Goal: Use online tool/utility: Utilize a website feature to perform a specific function

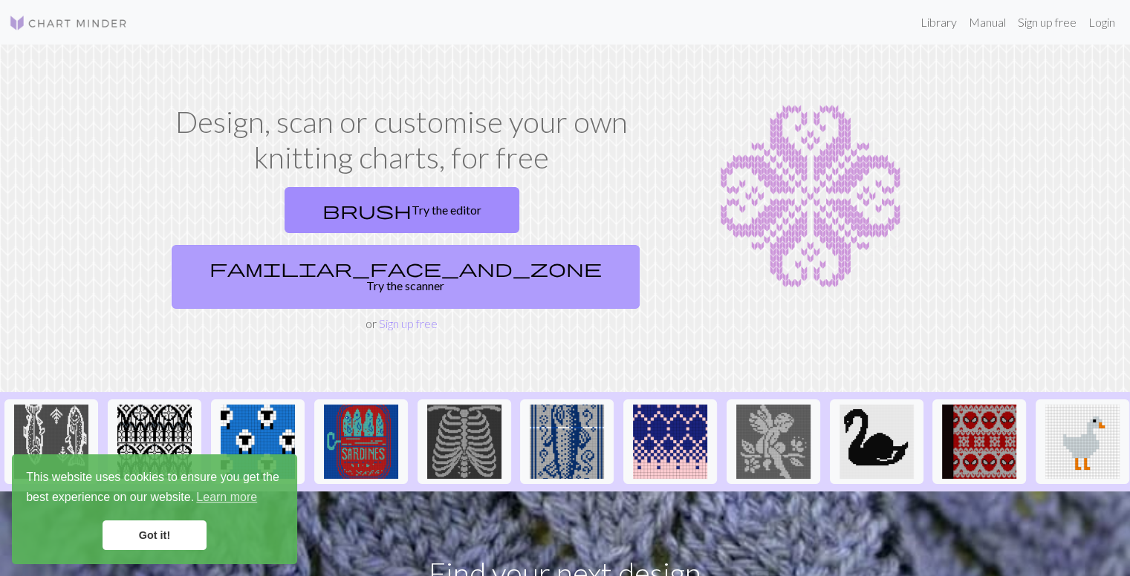
click at [464, 245] on link "familiar_face_and_zone Try the scanner" at bounding box center [406, 277] width 468 height 64
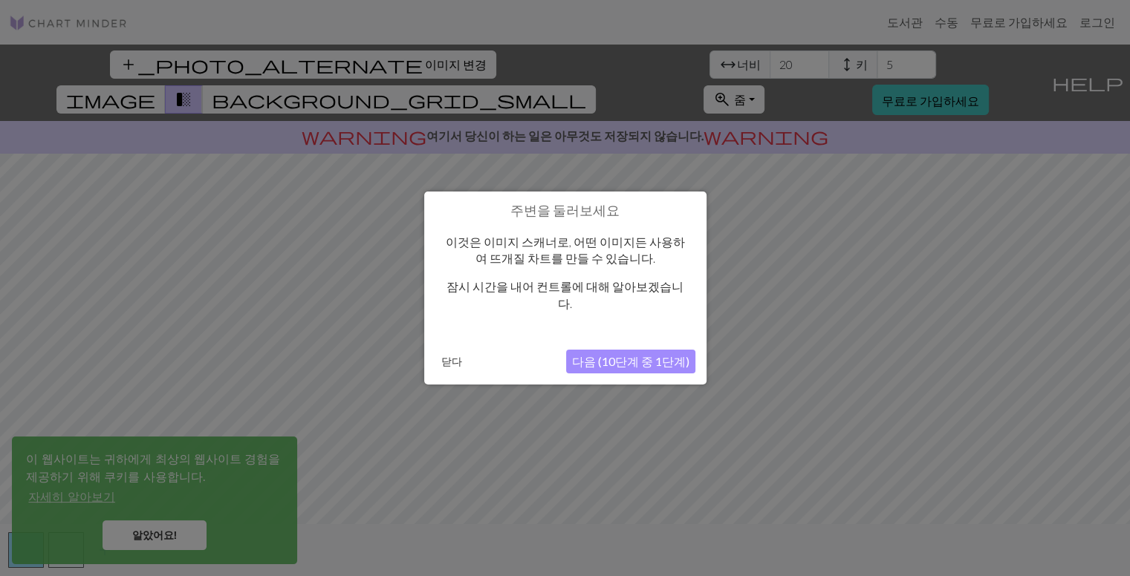
click at [885, 207] on div at bounding box center [565, 289] width 1130 height 578
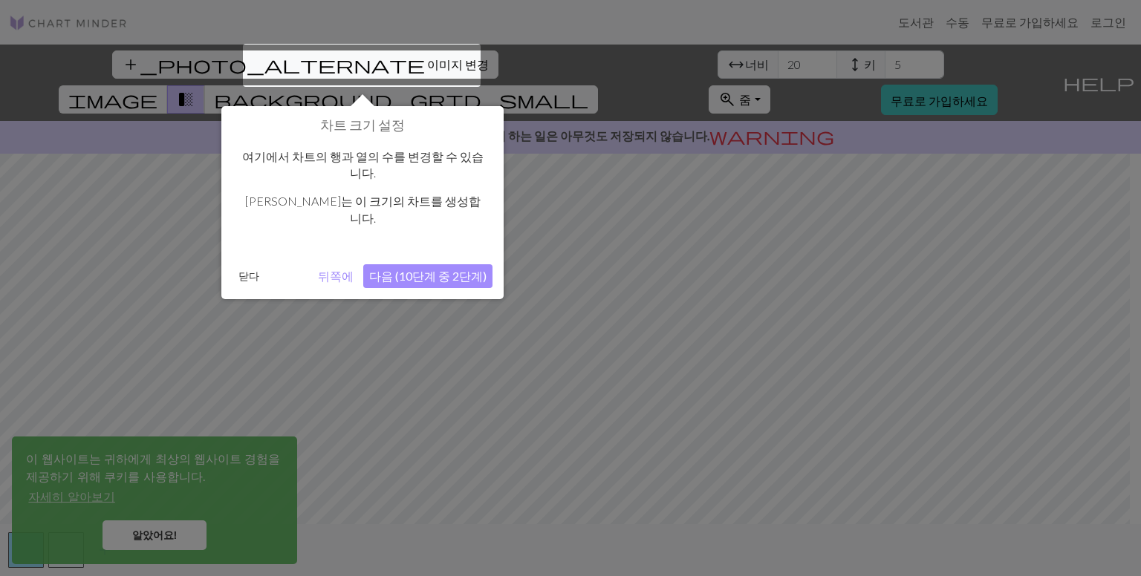
click at [470, 276] on div "차트 크기 설정 여기에서 차트의 행과 열의 수를 변경할 수 있습니다. [PERSON_NAME]는 이 크기의 차트를 생성합니다. 닫다 뒤쪽에 다…" at bounding box center [362, 202] width 282 height 193
click at [550, 306] on div at bounding box center [570, 288] width 1141 height 576
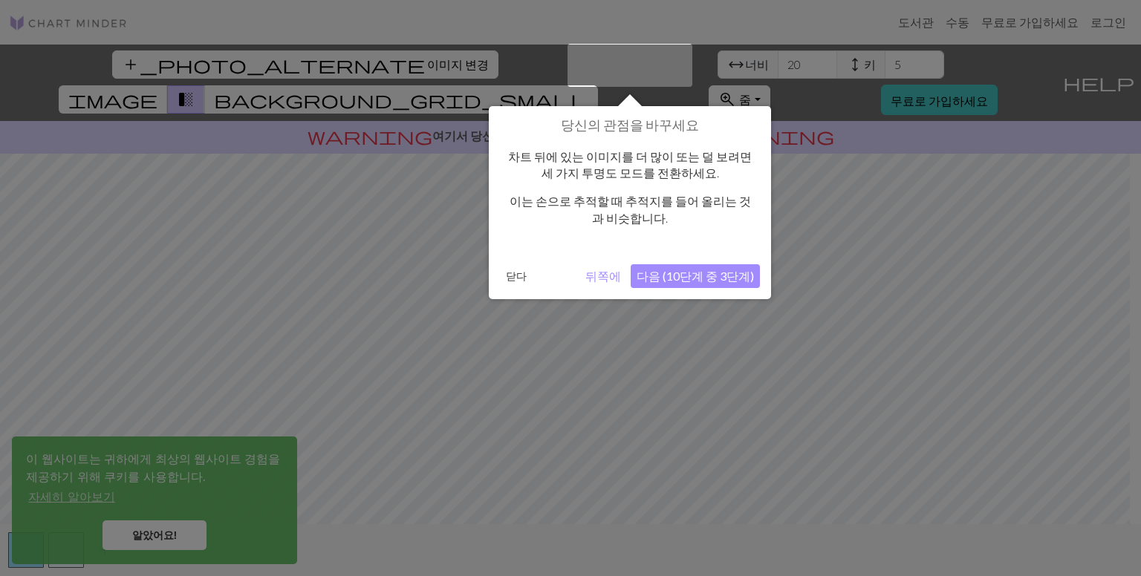
click at [564, 229] on div "차트 뒤에 있는 이미지를 더 많이 또는 덜 보려면 세 가지 투명도 모드를 전환하세요. 이는 손으로 추적할 때 추적지를 들어 올리는 것과 비슷합…" at bounding box center [630, 194] width 260 height 120
click at [459, 238] on div at bounding box center [570, 288] width 1141 height 576
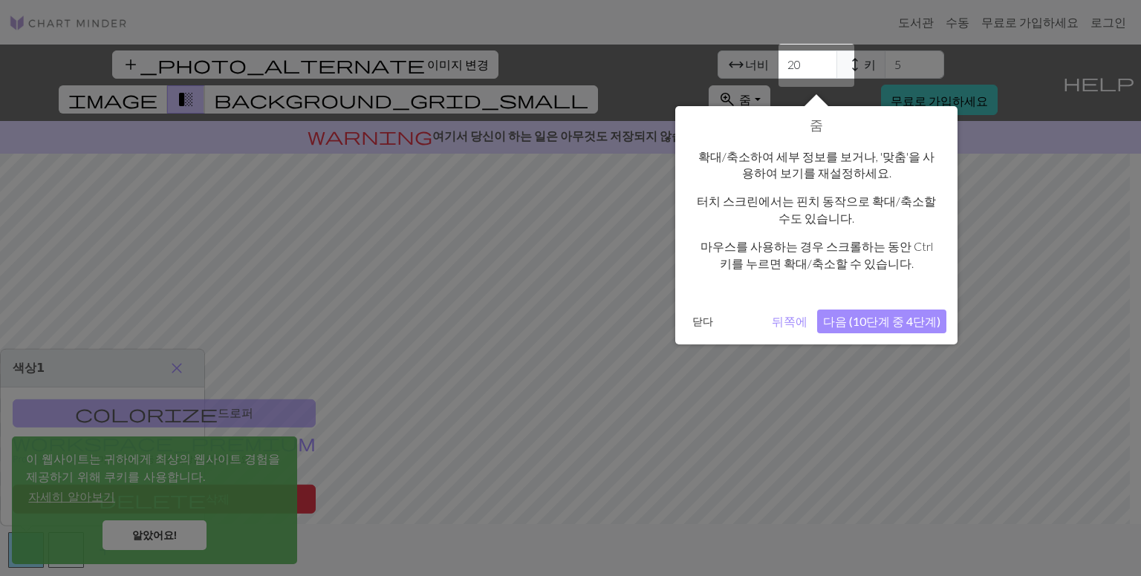
click at [639, 299] on div at bounding box center [570, 288] width 1141 height 576
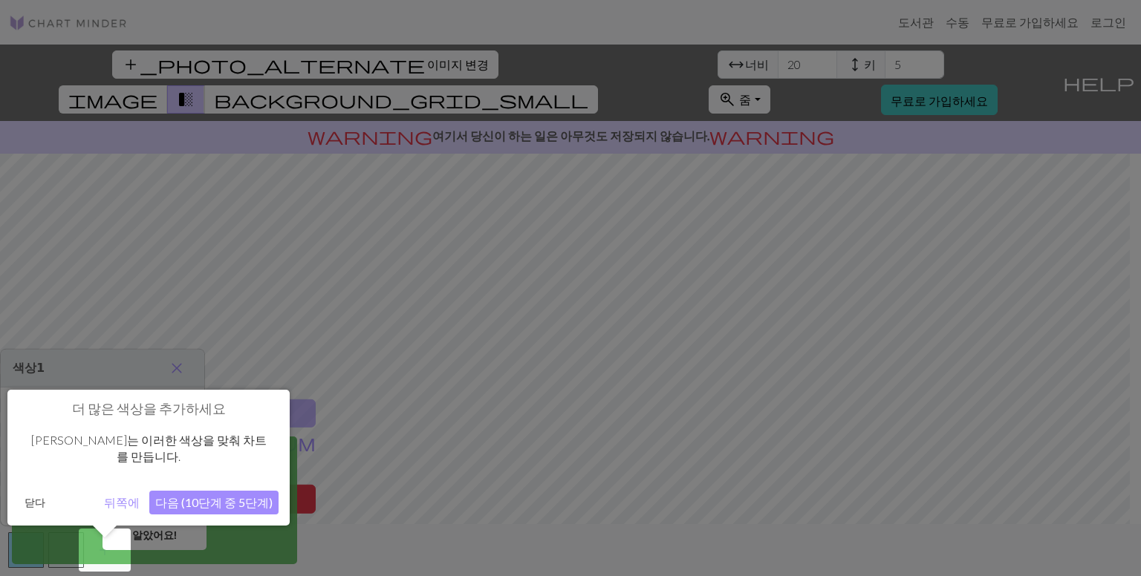
click at [612, 298] on div at bounding box center [570, 288] width 1141 height 576
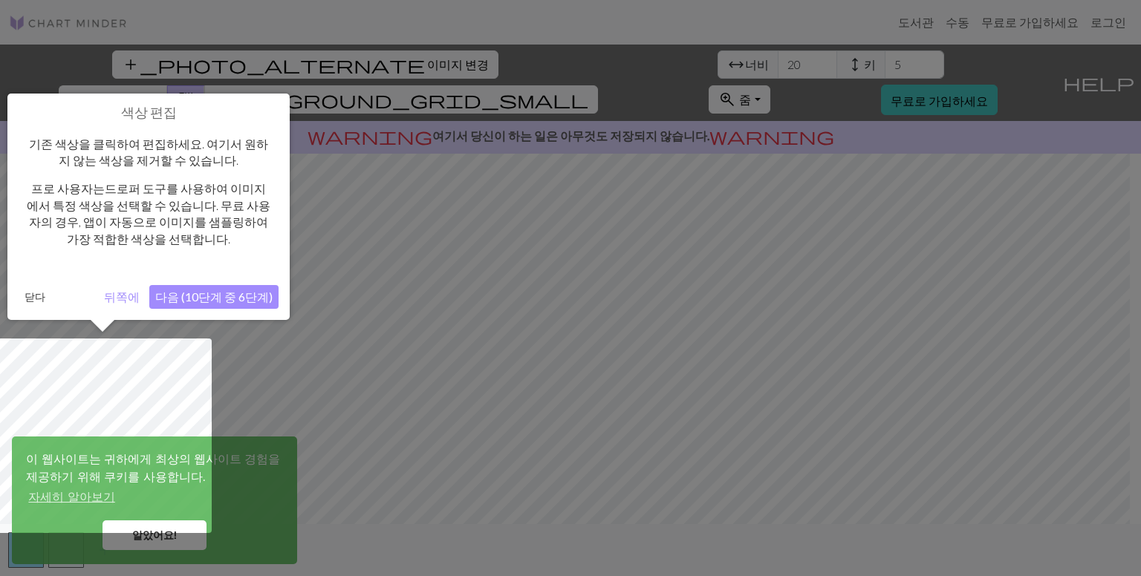
click at [611, 298] on div at bounding box center [570, 288] width 1141 height 576
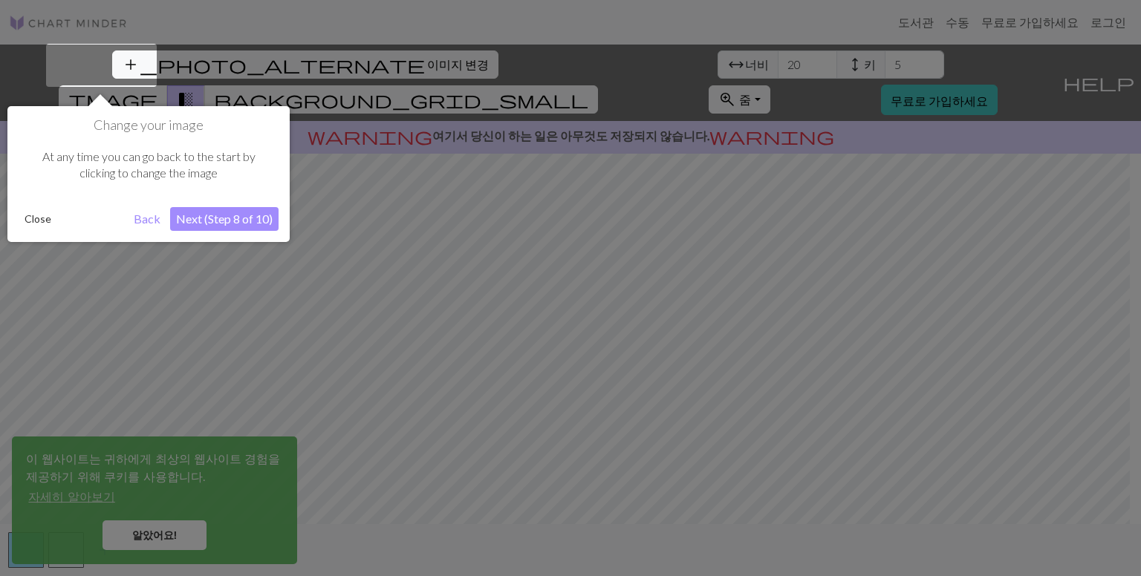
click at [611, 298] on div at bounding box center [570, 288] width 1141 height 576
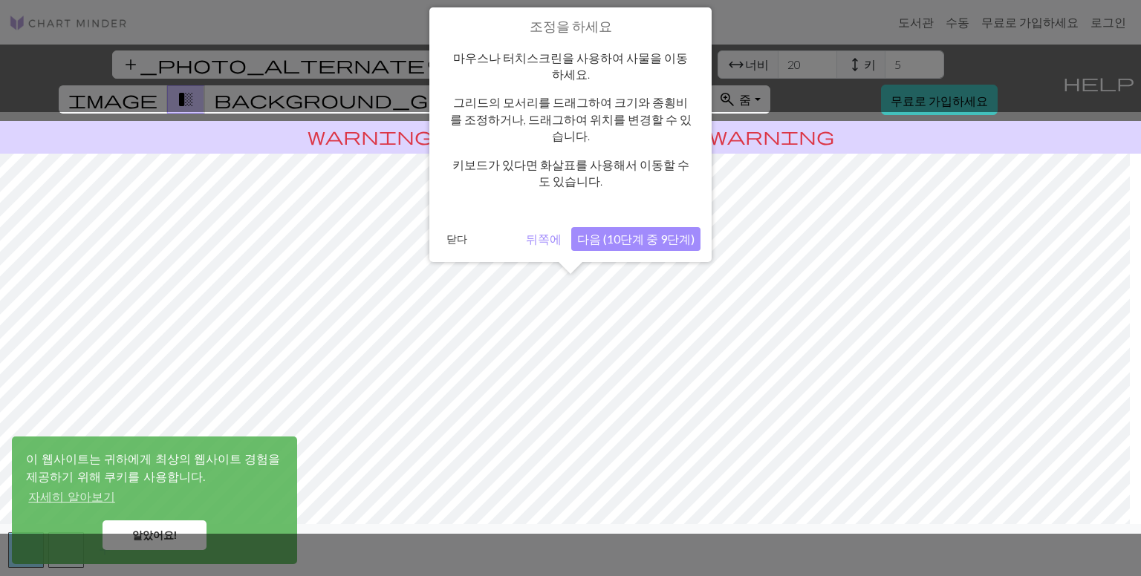
click at [437, 224] on div "조정을 하세요 마우스나 터치스크린을 사용하여 사물을 이동하세요. 그리드의 모서리를 드래그하여 크기와 종횡비를 조정하거나, 드래그하여 위치를 변…" at bounding box center [570, 134] width 282 height 255
click at [452, 232] on font "닫다" at bounding box center [456, 238] width 21 height 13
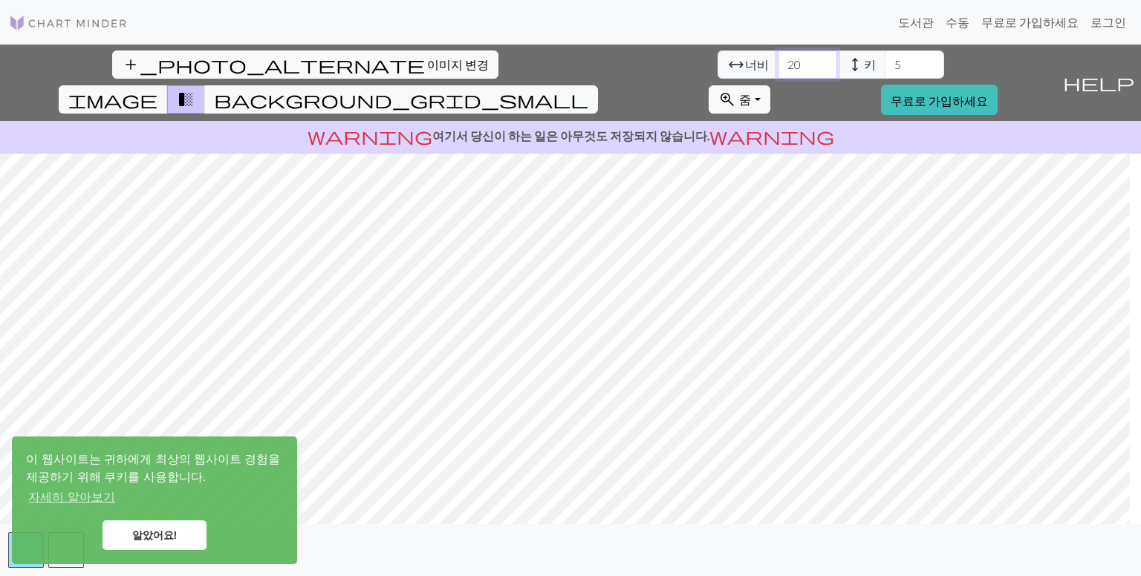
drag, startPoint x: 341, startPoint y: 69, endPoint x: 234, endPoint y: 65, distance: 107.0
click at [237, 66] on div "add_photo_alternate 이미지 변경 arrow_range 너비 20 height 키 5 image transition_fade b…" at bounding box center [528, 83] width 1056 height 76
type input "60"
drag, startPoint x: 437, startPoint y: 67, endPoint x: 328, endPoint y: 67, distance: 109.2
click at [717, 67] on div "arrow_range 너비 60 height 키 5" at bounding box center [830, 65] width 227 height 28
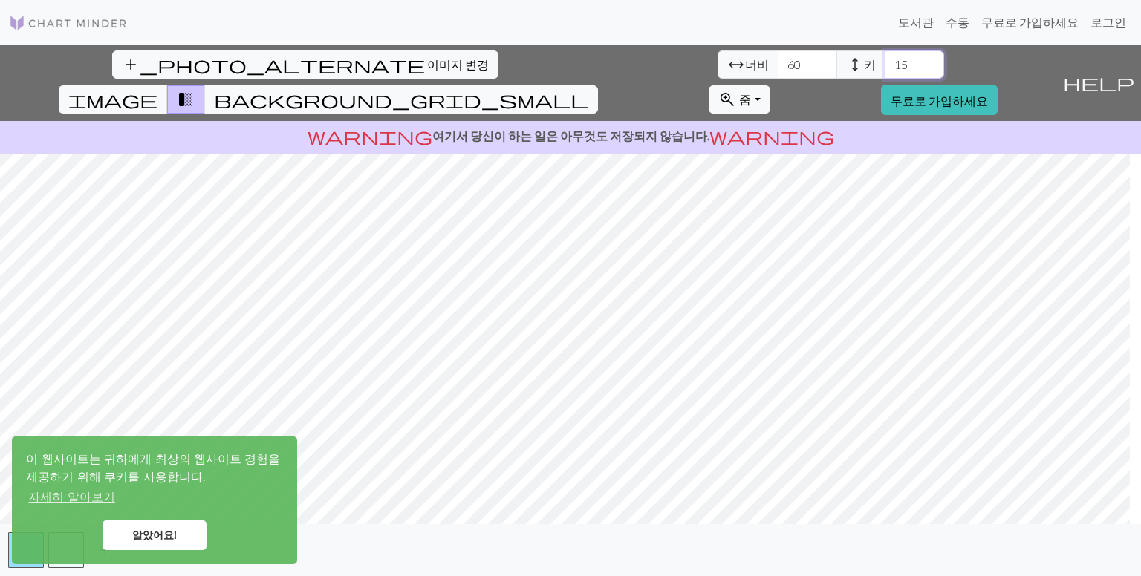
type input "15"
click at [588, 89] on span "background_grid_small" at bounding box center [401, 99] width 374 height 21
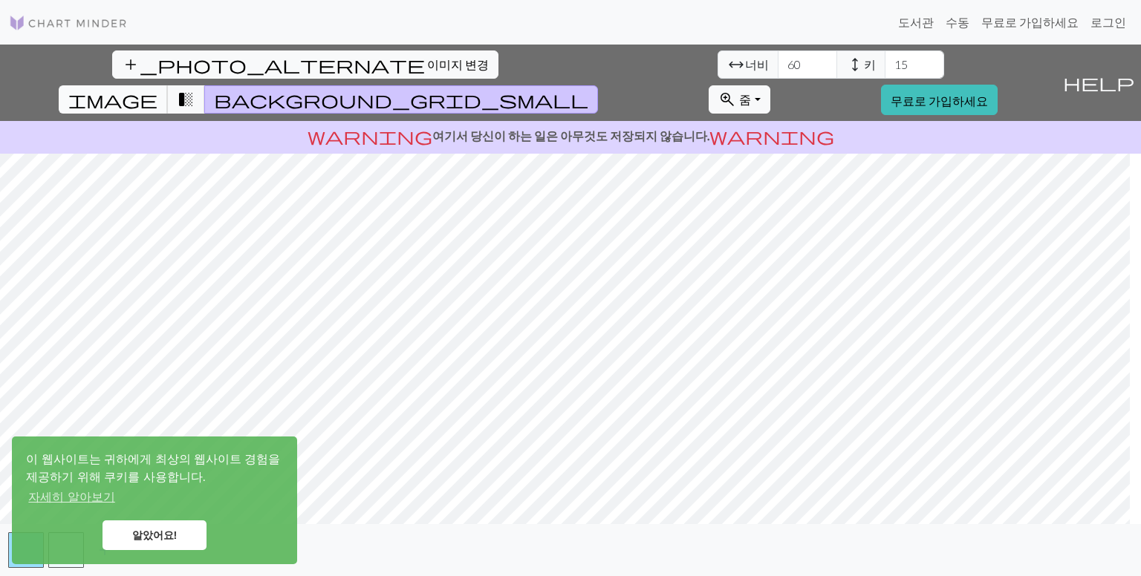
click at [157, 89] on span "image" at bounding box center [112, 99] width 89 height 21
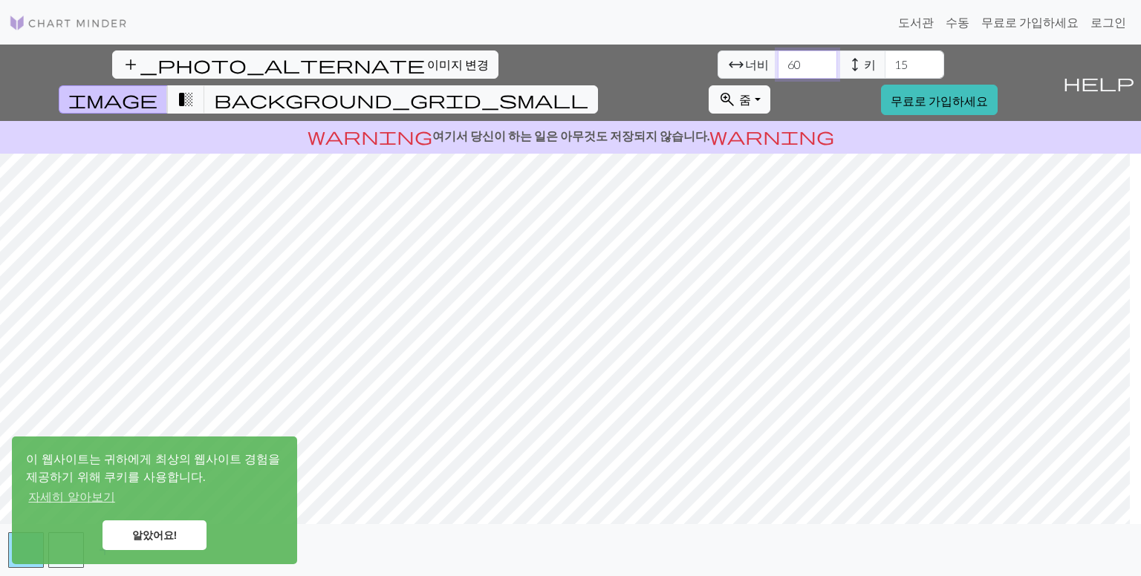
click at [778, 62] on input "60" at bounding box center [807, 65] width 59 height 28
click at [150, 530] on font "알았어요!" at bounding box center [154, 536] width 45 height 12
